Goal: Information Seeking & Learning: Learn about a topic

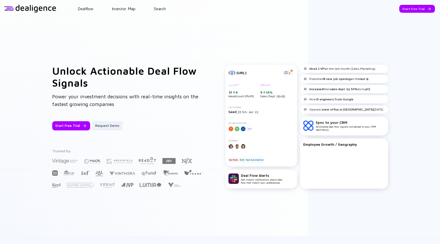
click at [162, 13] on header "Dealflow Investor Map Search Start Free Trial Dealflow Investor Map Start Free …" at bounding box center [220, 8] width 440 height 17
click at [162, 11] on header "Dealflow Investor Map Search Start Free Trial Dealflow Investor Map Start Free …" at bounding box center [220, 8] width 440 height 17
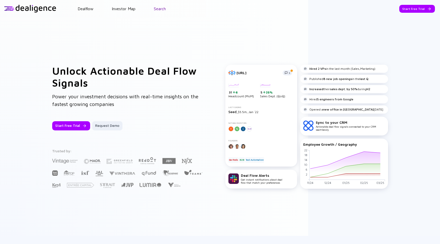
click at [162, 10] on link "Search" at bounding box center [160, 8] width 12 height 5
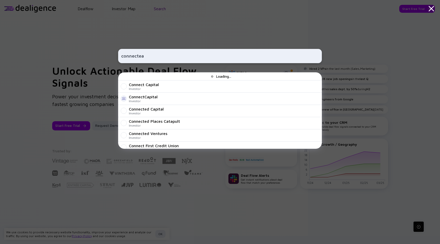
type input "connecteam"
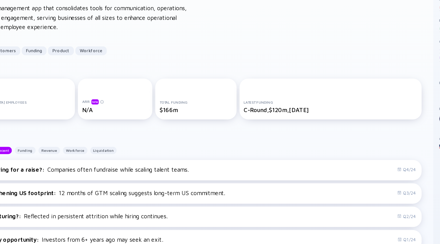
scroll to position [2, 0]
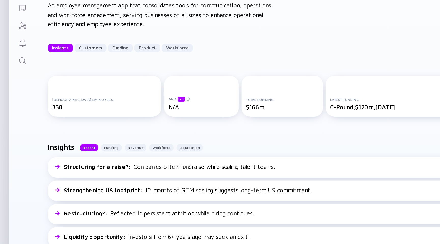
click at [152, 118] on div "N/A" at bounding box center [141, 117] width 46 height 5
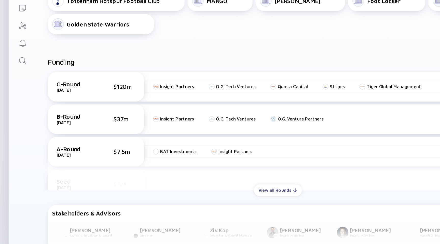
scroll to position [222, 0]
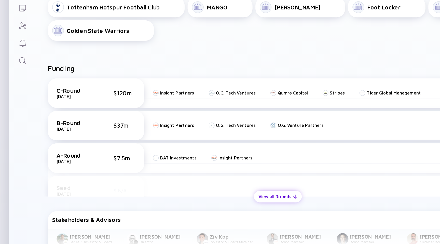
click at [198, 179] on div "View all Rounds" at bounding box center [193, 180] width 33 height 8
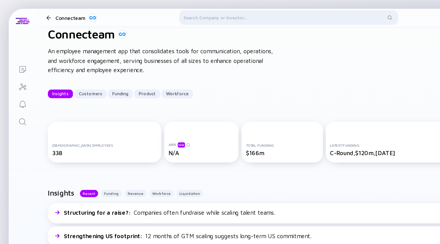
scroll to position [12, 0]
